Goal: Information Seeking & Learning: Find specific fact

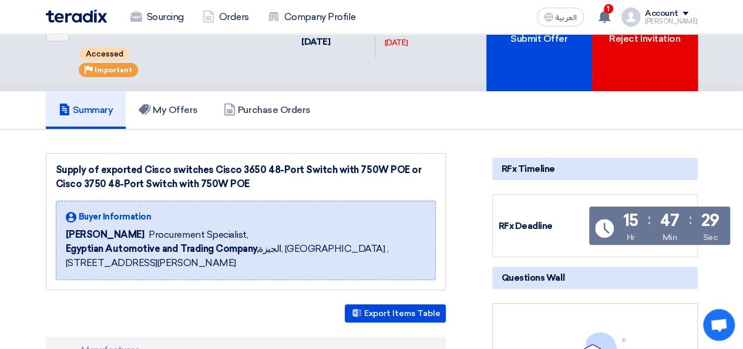
scroll to position [37, 0]
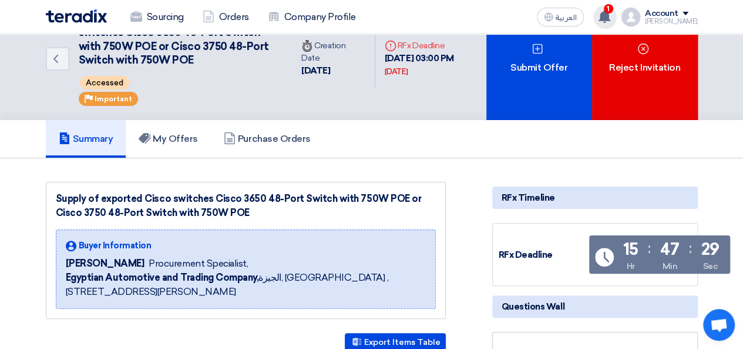
click at [611, 22] on icon at bounding box center [604, 16] width 13 height 13
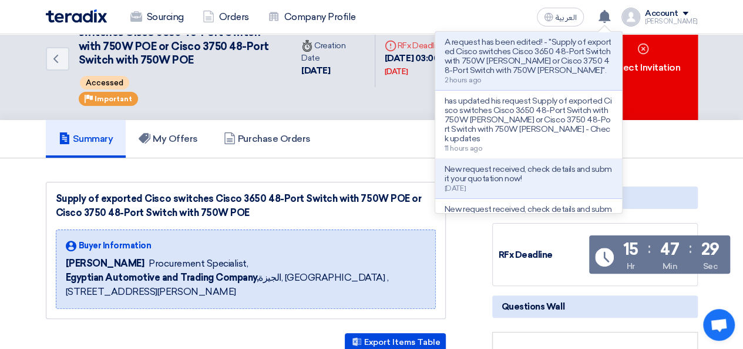
click at [538, 58] on p "A request has been edited! - "Supply of exported Cisco switches Cisco 3650 48-P…" at bounding box center [529, 57] width 168 height 38
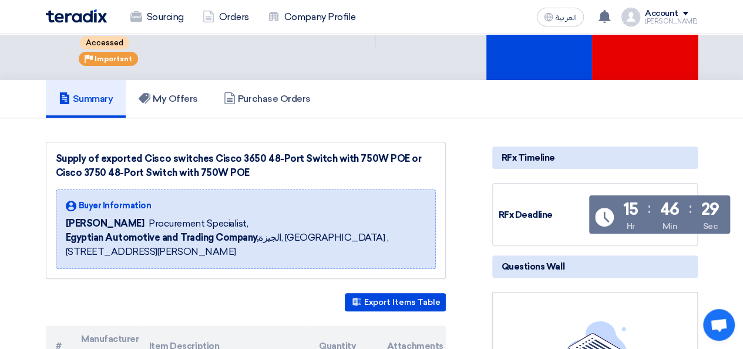
scroll to position [26, 0]
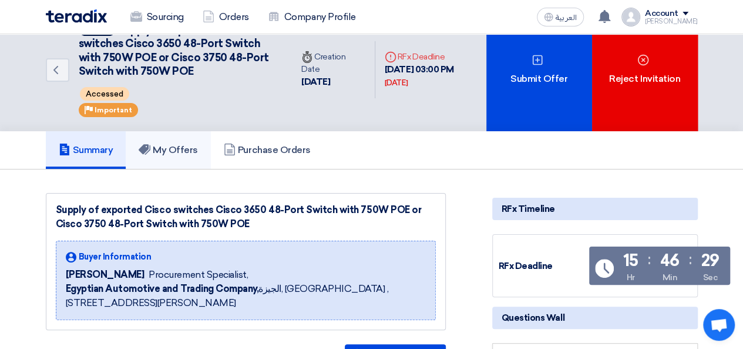
click at [187, 149] on h5 "My Offers" at bounding box center [168, 150] width 59 height 12
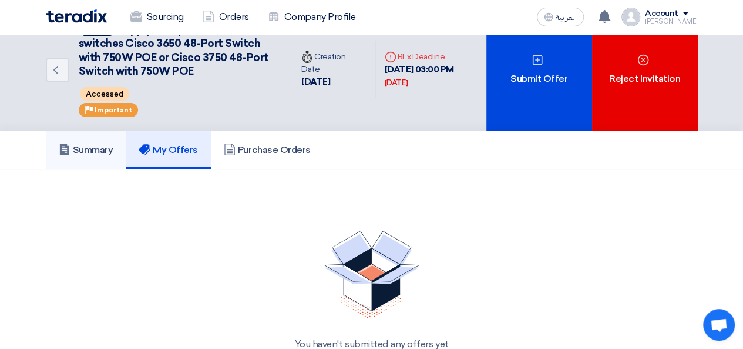
click at [101, 162] on link "Summary" at bounding box center [86, 150] width 81 height 38
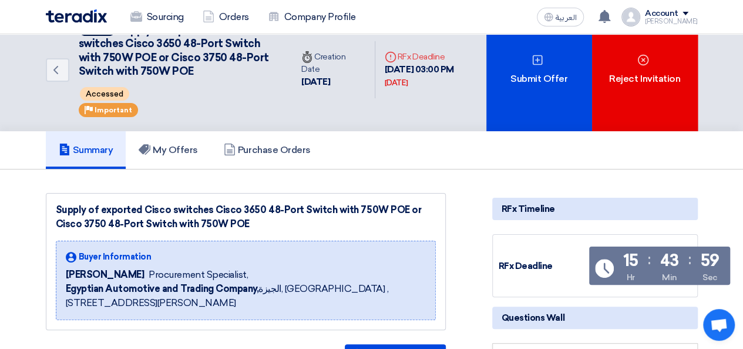
drag, startPoint x: 208, startPoint y: 207, endPoint x: 240, endPoint y: 221, distance: 34.5
click at [240, 221] on div "Supply of exported Cisco switches Cisco 3650 48-Port Switch with 750W POE or Ci…" at bounding box center [246, 217] width 380 height 28
copy div "Cisco 3650 48-Port Switch with 750W [PERSON_NAME] or Cisco 3750 48-Port Switch …"
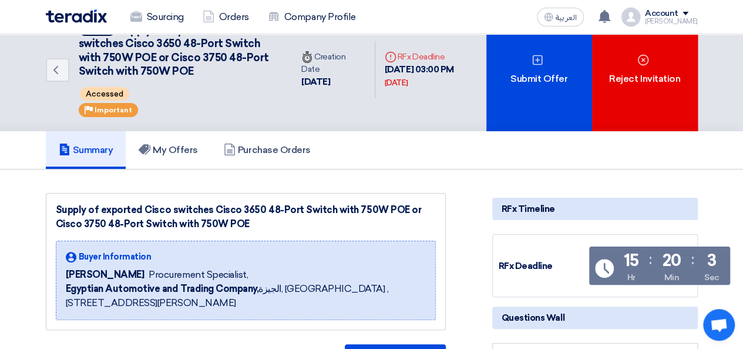
click at [366, 207] on div "Supply of exported Cisco switches Cisco 3650 48-Port Switch with 750W POE or Ci…" at bounding box center [246, 217] width 380 height 28
drag, startPoint x: 260, startPoint y: 206, endPoint x: 393, endPoint y: 207, distance: 132.2
click at [393, 207] on div "Supply of exported Cisco switches Cisco 3650 48-Port Switch with 750W POE or Ci…" at bounding box center [246, 217] width 380 height 28
copy div "48-Port Switch with 750W [PERSON_NAME]"
